Goal: Find specific page/section: Find specific page/section

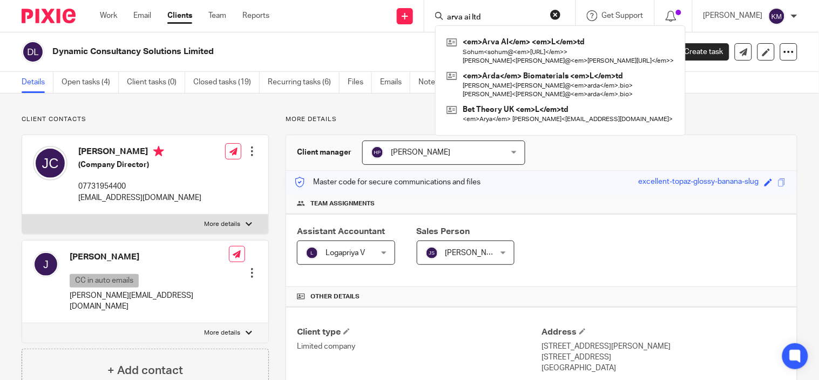
type input "arva ai ltd"
click button "submit" at bounding box center [0, 0] width 0 height 0
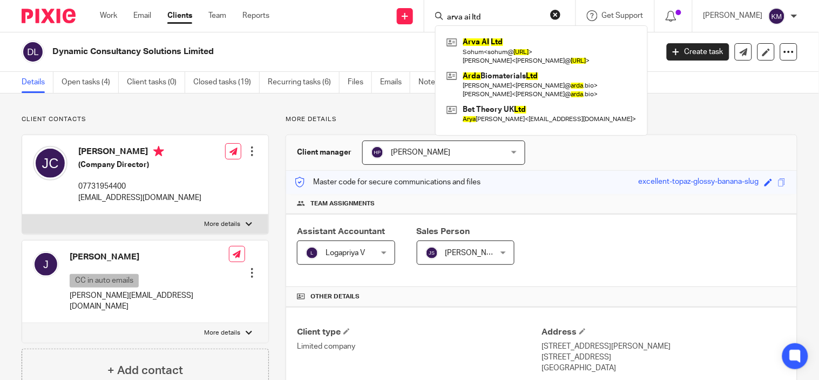
click at [503, 31] on div "Arva AI Ltd Sohum < sohum@ [URL] > [PERSON_NAME] < [PERSON_NAME]@ [PERSON_NAME]…" at bounding box center [541, 80] width 213 height 110
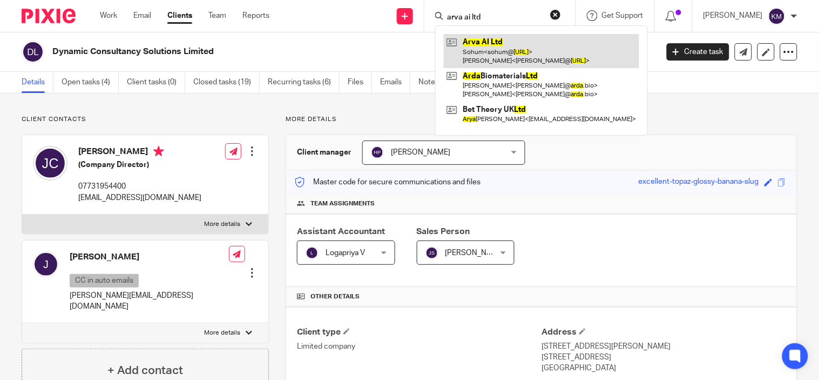
click at [507, 45] on link at bounding box center [542, 50] width 196 height 33
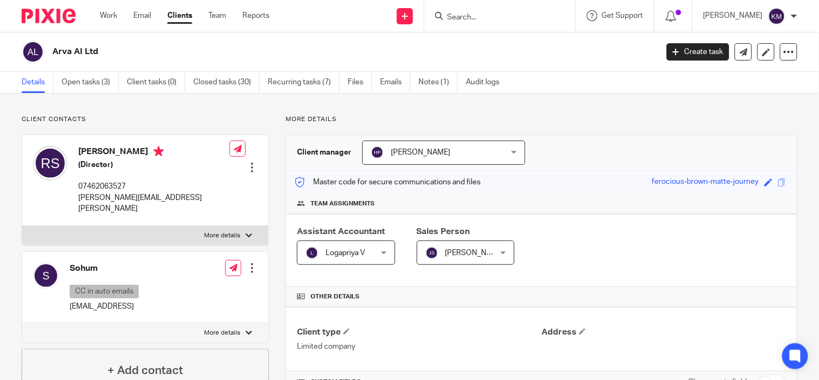
click at [778, 181] on div "Save ferocious-brown-matte-journey" at bounding box center [720, 182] width 137 height 12
click at [778, 183] on span at bounding box center [782, 182] width 8 height 8
click at [462, 13] on input "Search" at bounding box center [494, 18] width 97 height 10
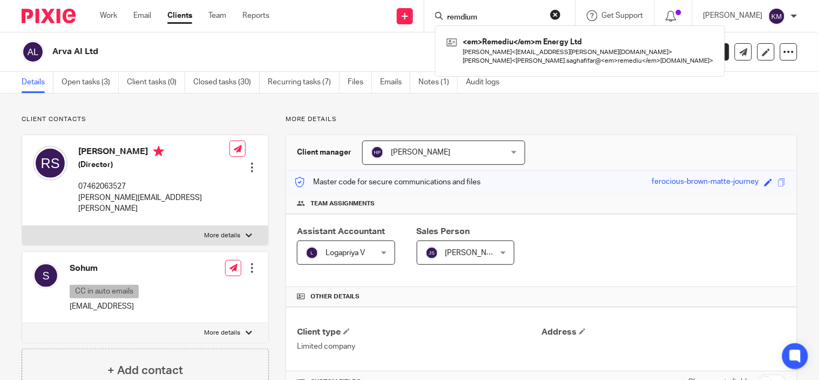
type input "remdium"
click button "submit" at bounding box center [0, 0] width 0 height 0
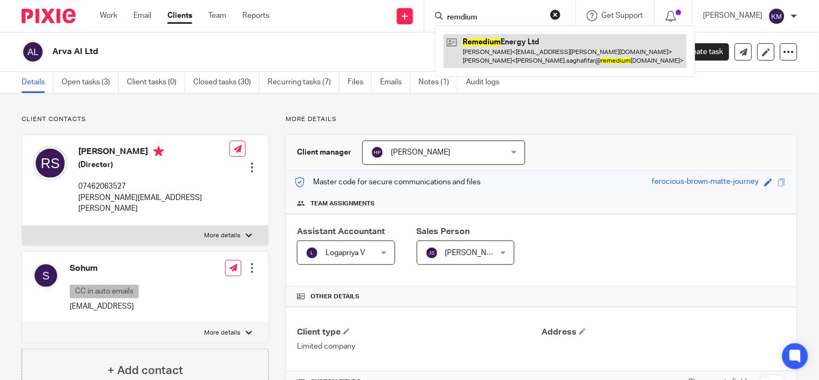
click at [512, 50] on link at bounding box center [565, 50] width 243 height 33
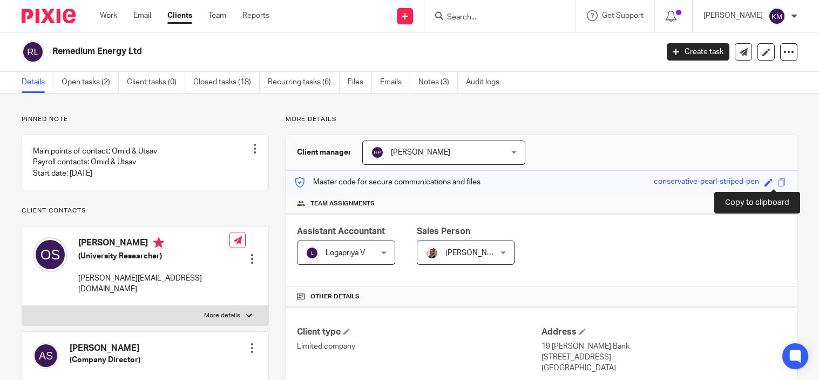
click at [778, 184] on span at bounding box center [782, 182] width 8 height 8
